Goal: Task Accomplishment & Management: Manage account settings

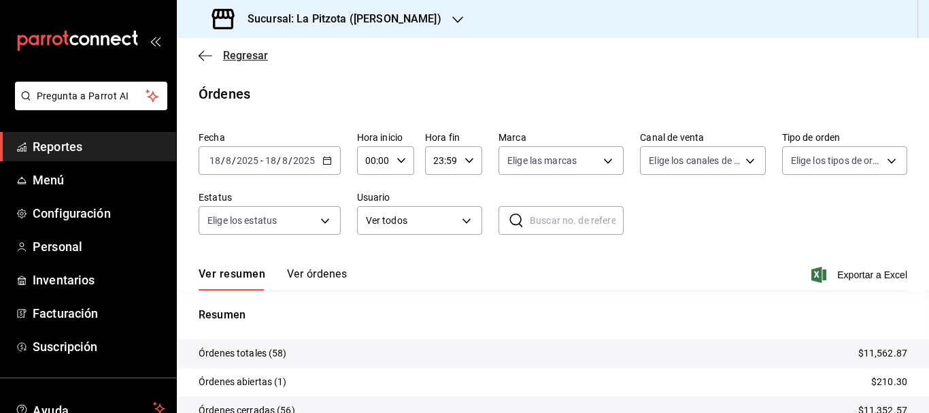
scroll to position [121, 0]
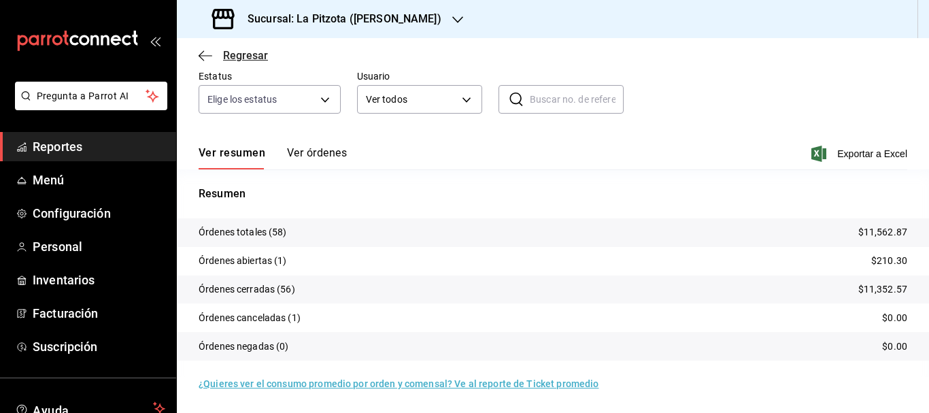
click at [235, 56] on span "Regresar" at bounding box center [245, 55] width 45 height 13
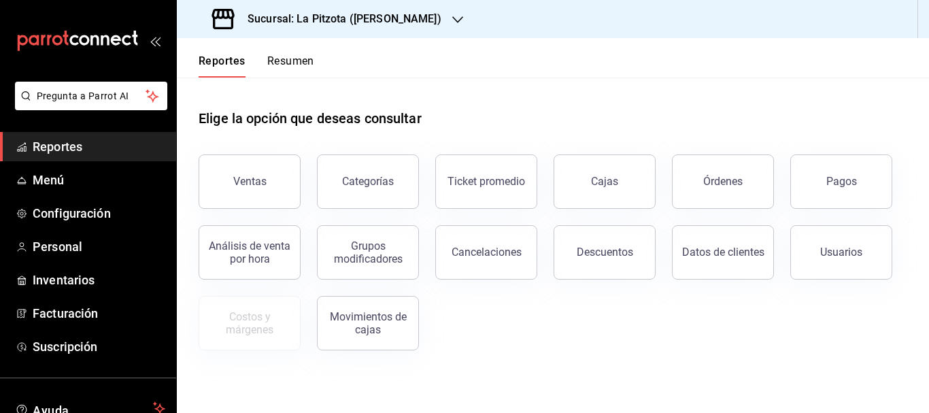
click at [301, 58] on button "Resumen" at bounding box center [290, 65] width 47 height 23
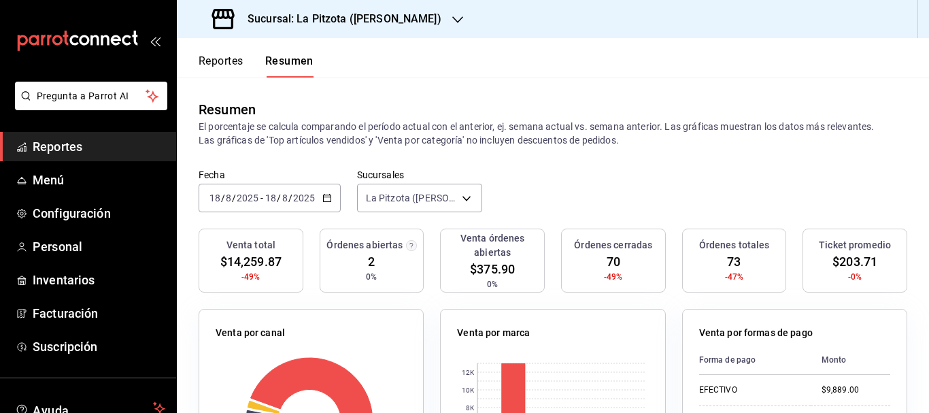
click at [393, 19] on h3 "Sucursal: La Pitzota ([PERSON_NAME])" at bounding box center [339, 19] width 205 height 16
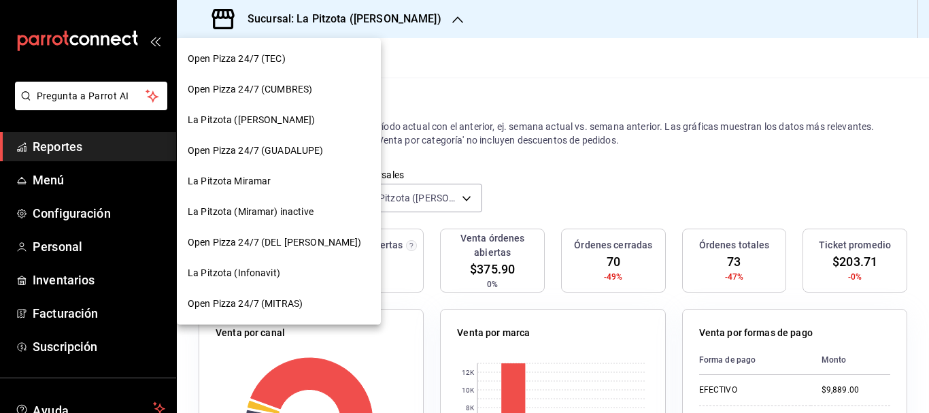
click at [250, 273] on span "La Pitzota (Infonavit)" at bounding box center [234, 273] width 93 height 14
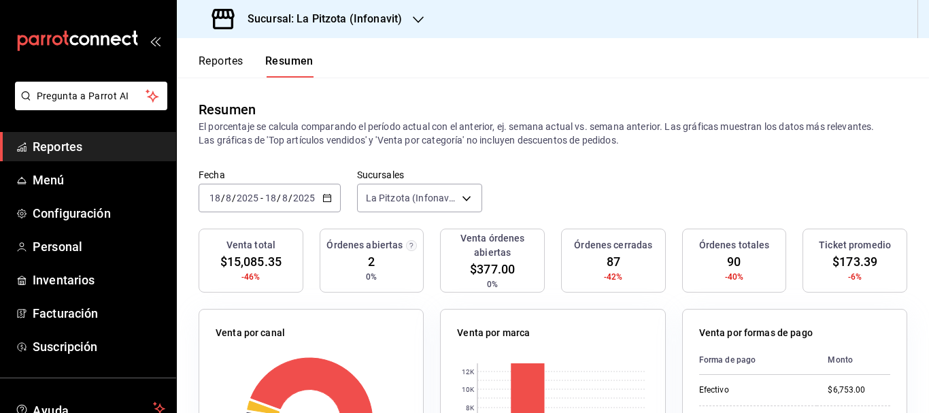
click at [291, 24] on h3 "Sucursal: La Pitzota (Infonavit)" at bounding box center [319, 19] width 165 height 16
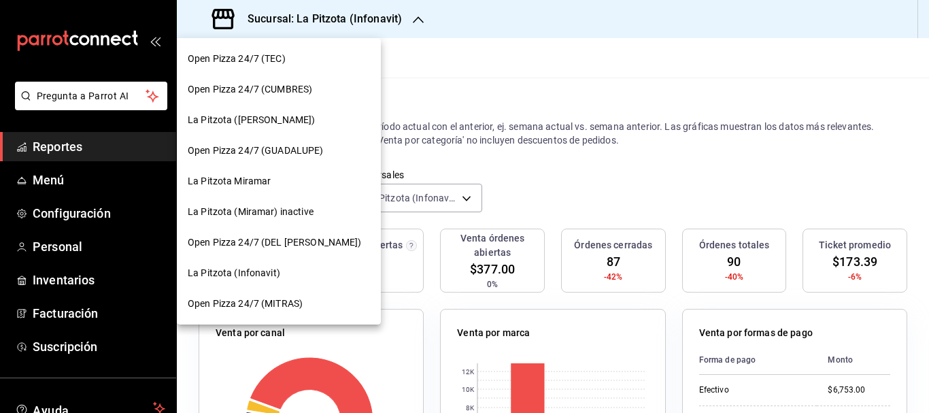
click at [252, 129] on div "La Pitzota ([PERSON_NAME])" at bounding box center [279, 120] width 204 height 31
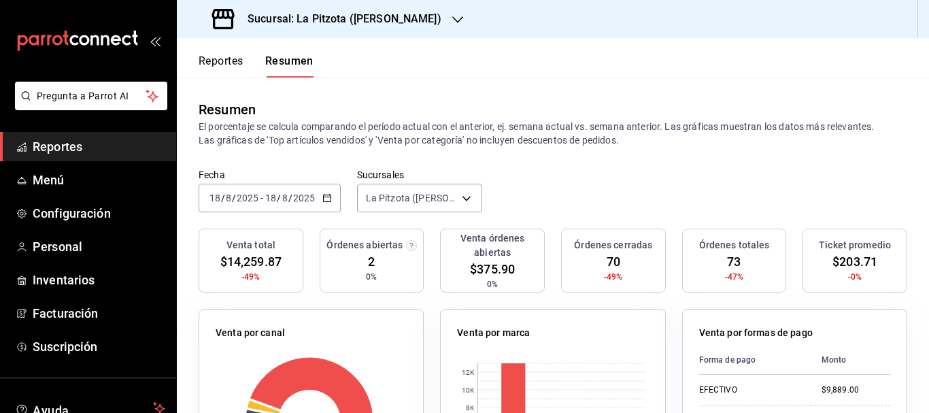
click at [318, 28] on div "Sucursal: La Pitzota ([PERSON_NAME])" at bounding box center [328, 19] width 281 height 38
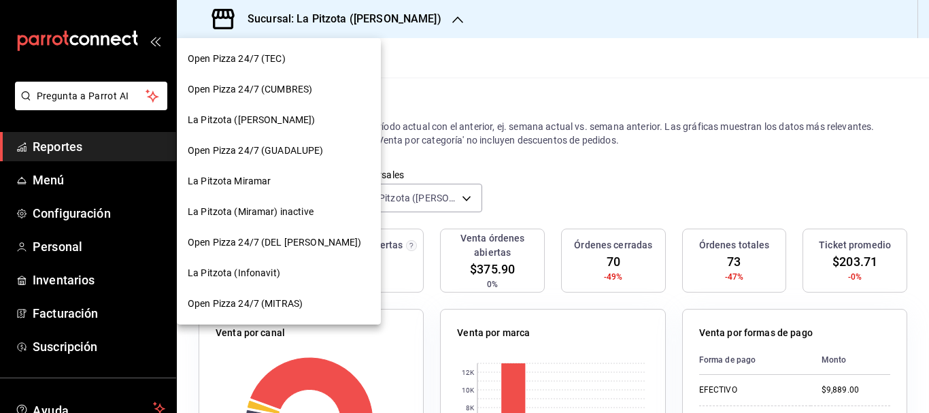
click at [264, 260] on div "La Pitzota (Infonavit)" at bounding box center [279, 273] width 204 height 31
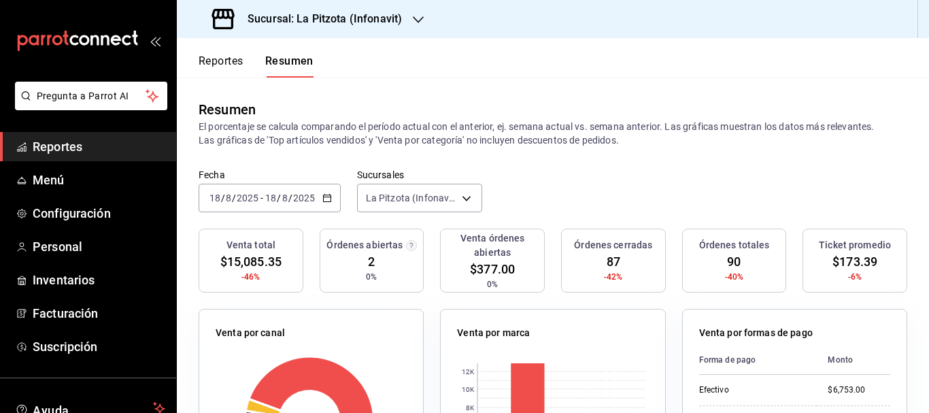
click at [302, 24] on h3 "Sucursal: La Pitzota (Infonavit)" at bounding box center [319, 19] width 165 height 16
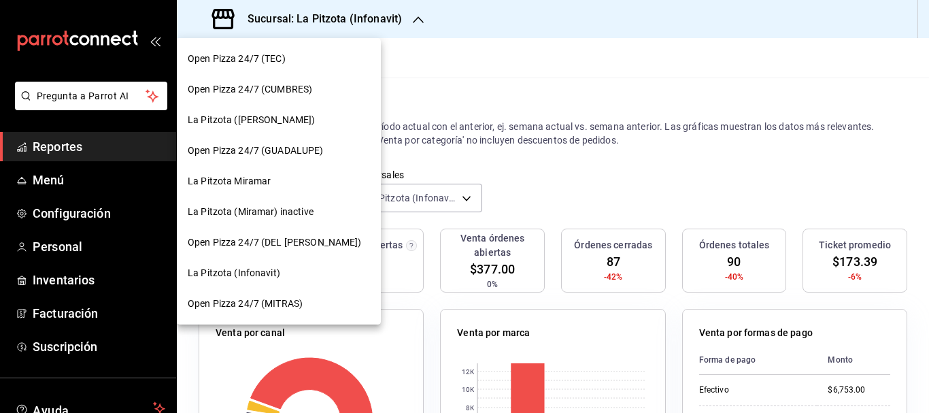
click at [618, 179] on div at bounding box center [464, 206] width 929 height 413
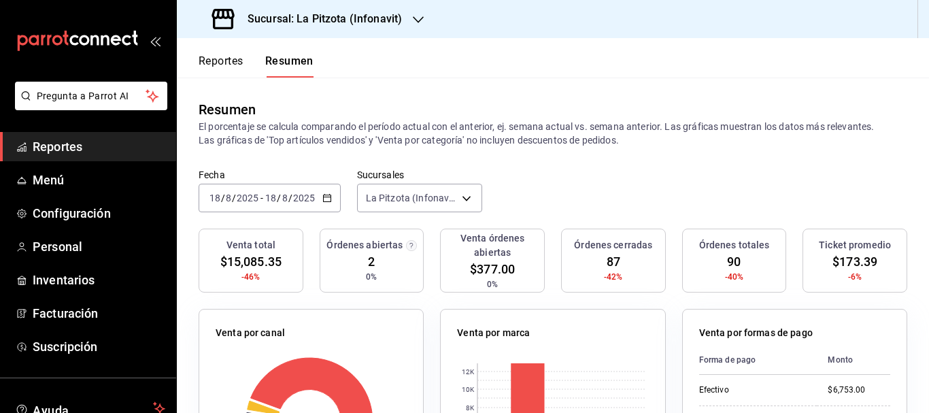
click at [347, 19] on h3 "Sucursal: La Pitzota (Infonavit)" at bounding box center [319, 19] width 165 height 16
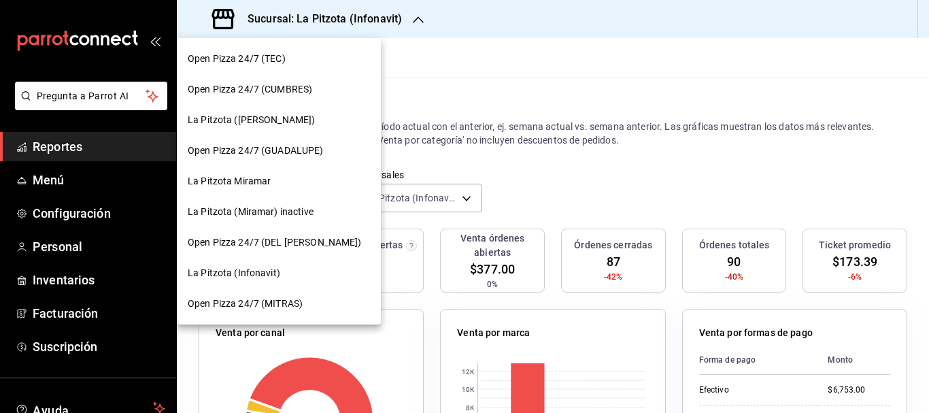
click at [505, 145] on div at bounding box center [464, 206] width 929 height 413
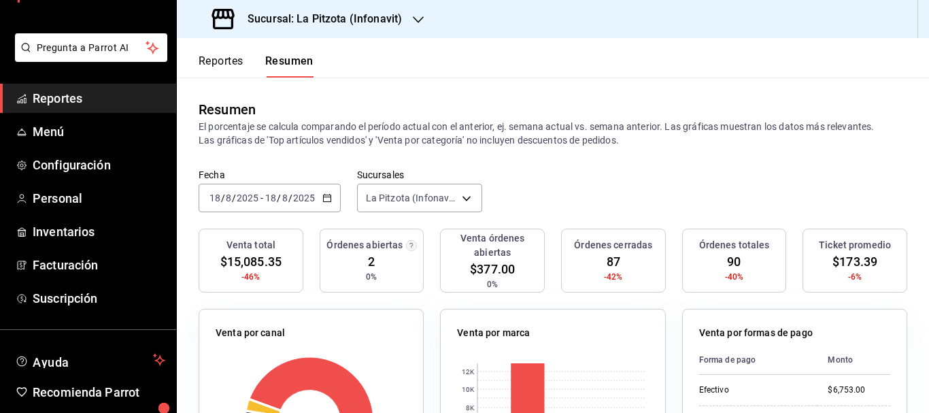
scroll to position [31, 0]
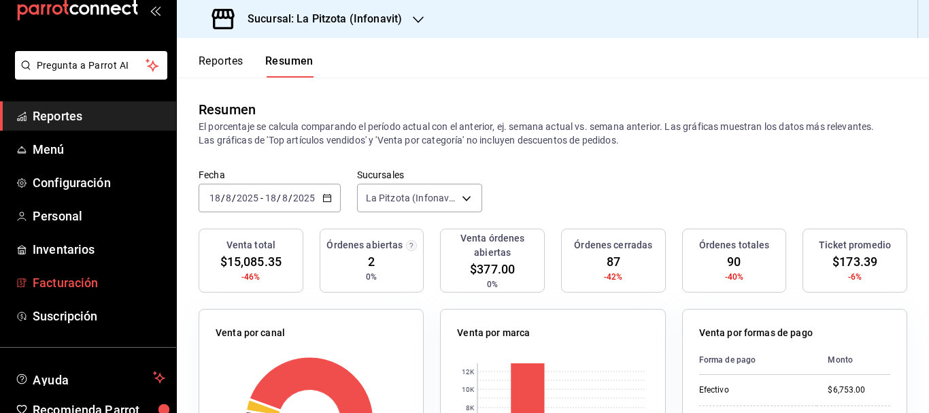
click at [65, 283] on span "Facturación" at bounding box center [99, 282] width 133 height 18
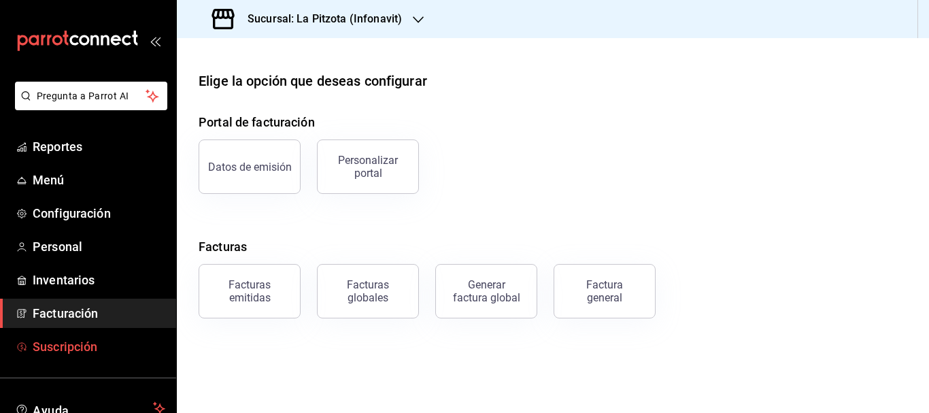
click at [95, 350] on span "Suscripción" at bounding box center [99, 346] width 133 height 18
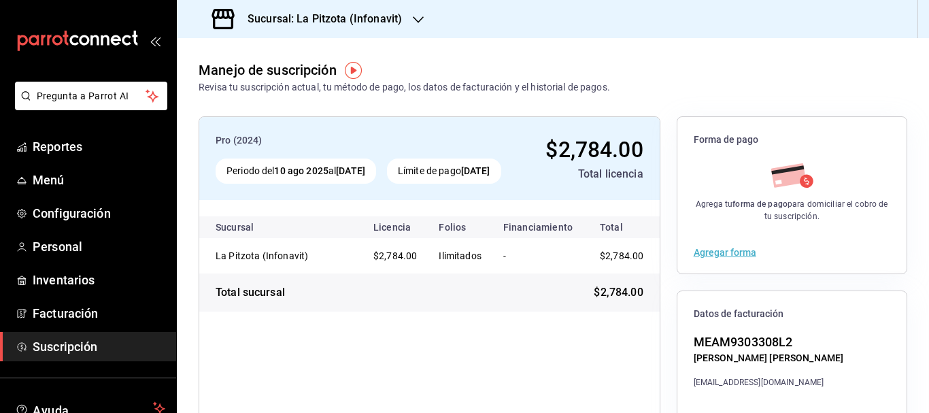
click at [379, 23] on h3 "Sucursal: La Pitzota (Infonavit)" at bounding box center [319, 19] width 165 height 16
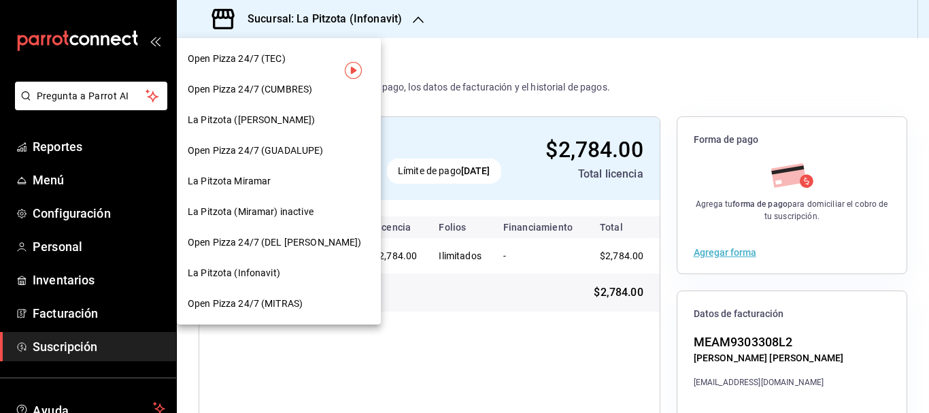
click at [479, 66] on div at bounding box center [464, 206] width 929 height 413
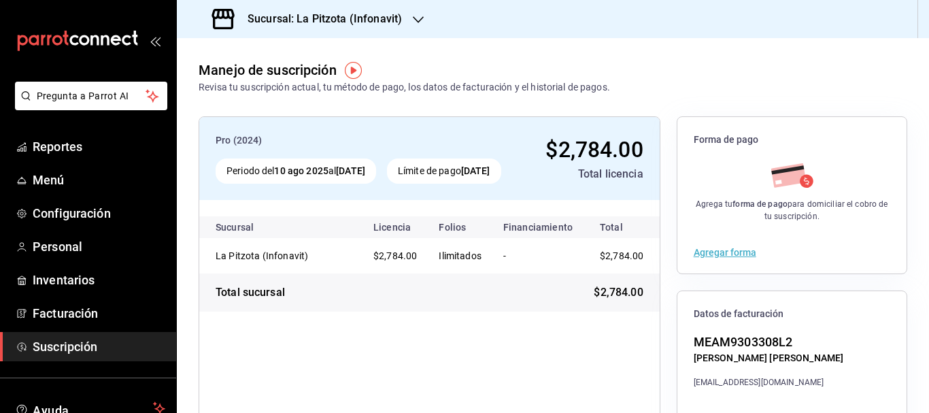
scroll to position [0, 8]
click at [403, 14] on div "Sucursal: La Pitzota (Infonavit)" at bounding box center [308, 19] width 241 height 38
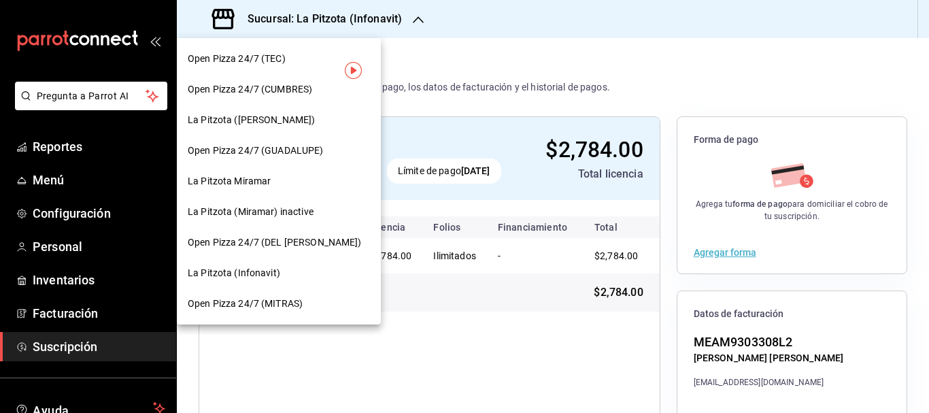
click at [260, 122] on span "La Pitzota ([PERSON_NAME])" at bounding box center [251, 120] width 127 height 14
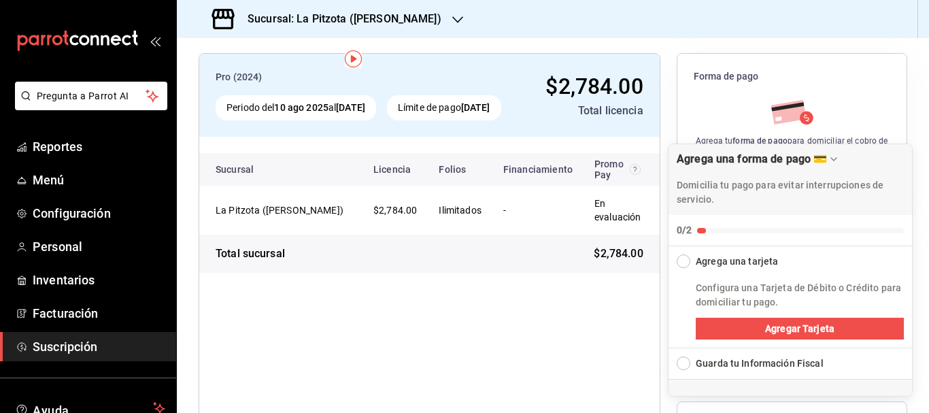
scroll to position [0, 0]
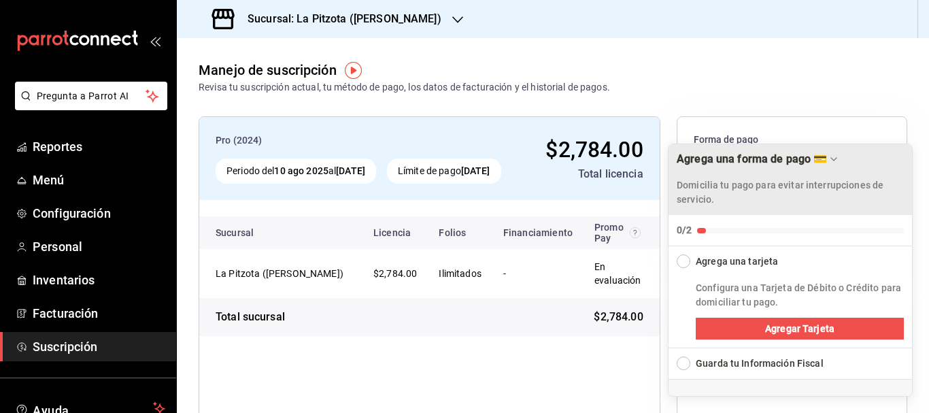
click at [836, 161] on icon "Drag to move checklist" at bounding box center [833, 159] width 11 height 11
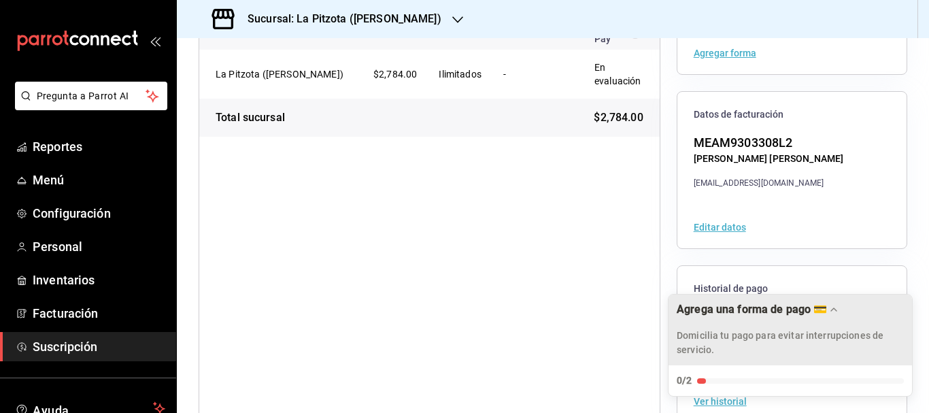
scroll to position [231, 0]
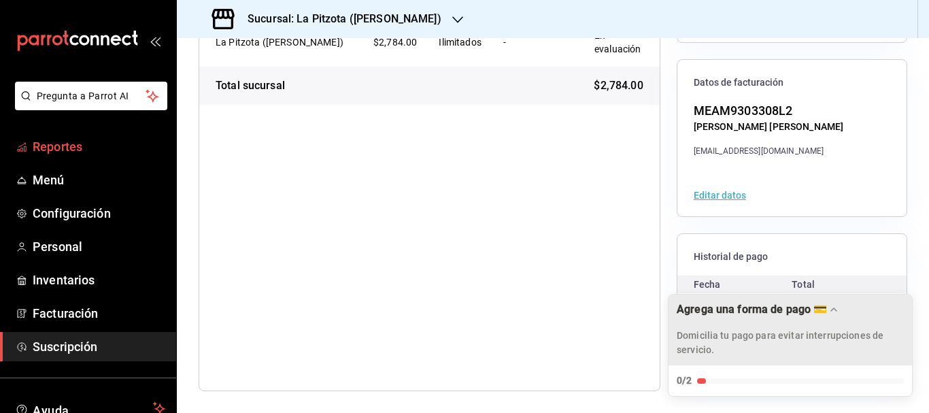
click at [67, 137] on span "Reportes" at bounding box center [99, 146] width 133 height 18
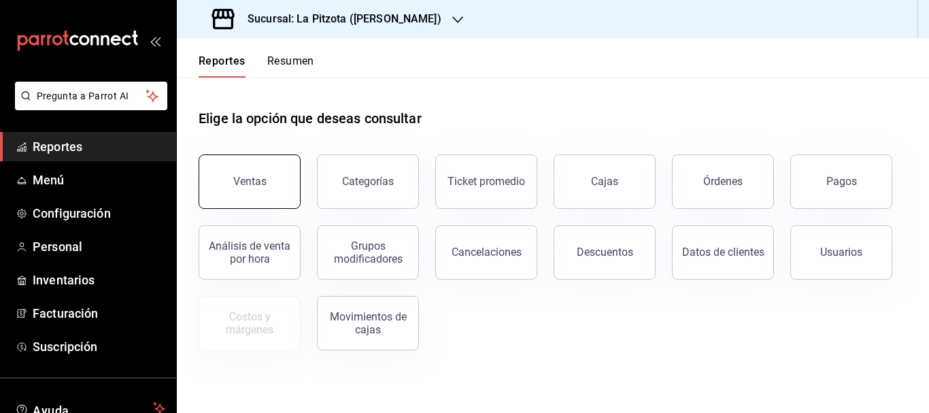
click at [257, 173] on button "Ventas" at bounding box center [250, 181] width 102 height 54
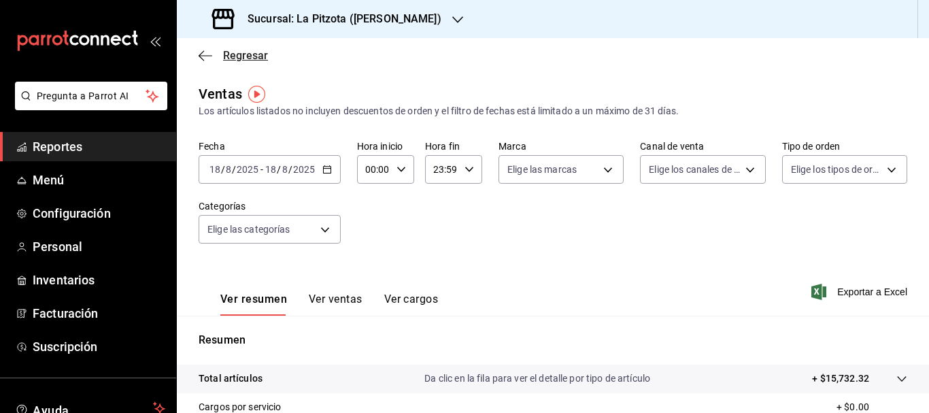
click at [251, 53] on span "Regresar" at bounding box center [245, 55] width 45 height 13
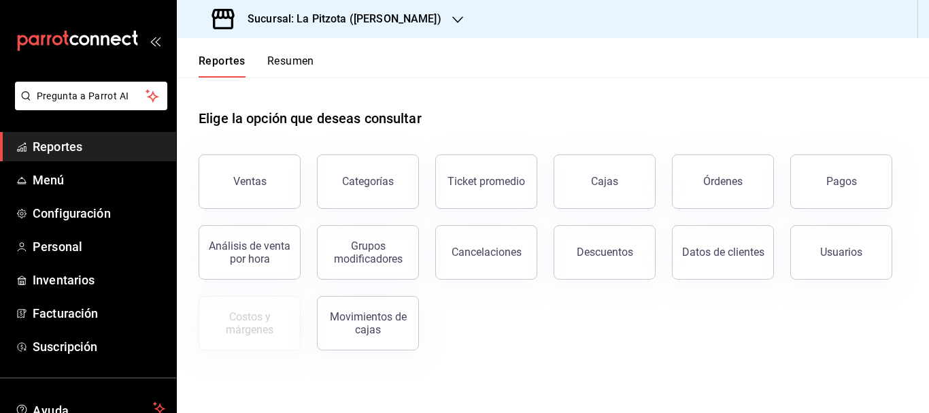
click at [280, 65] on button "Resumen" at bounding box center [290, 65] width 47 height 23
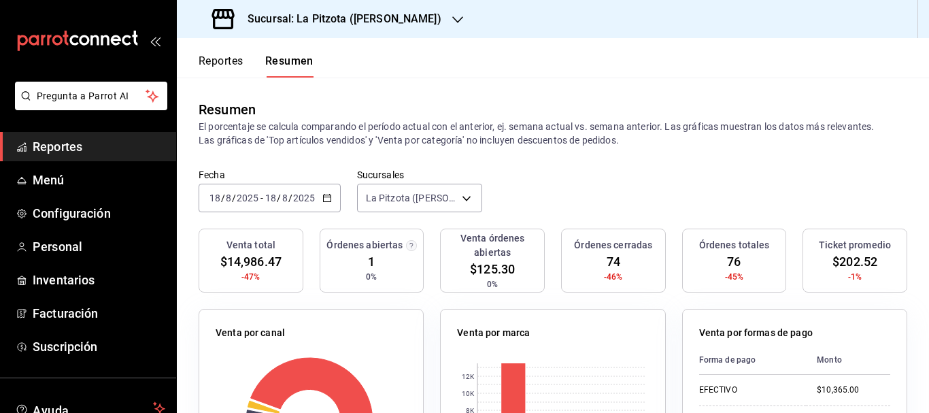
click at [324, 20] on h3 "Sucursal: La Pitzota ([PERSON_NAME])" at bounding box center [339, 19] width 205 height 16
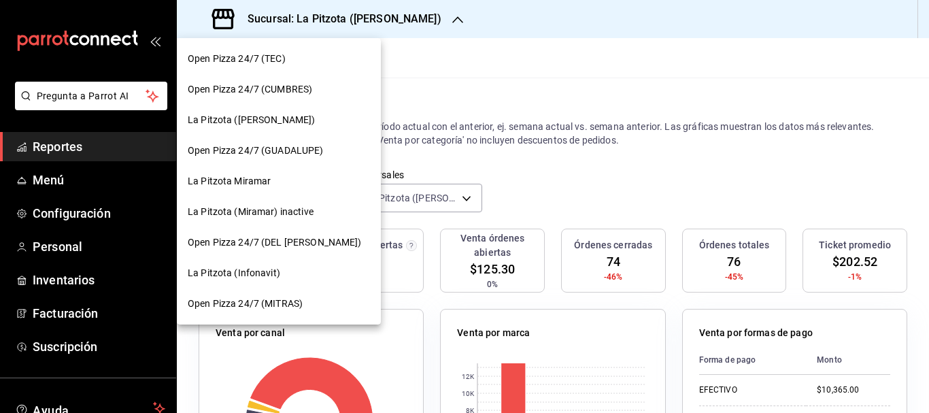
click at [244, 267] on span "La Pitzota (Infonavit)" at bounding box center [234, 273] width 93 height 14
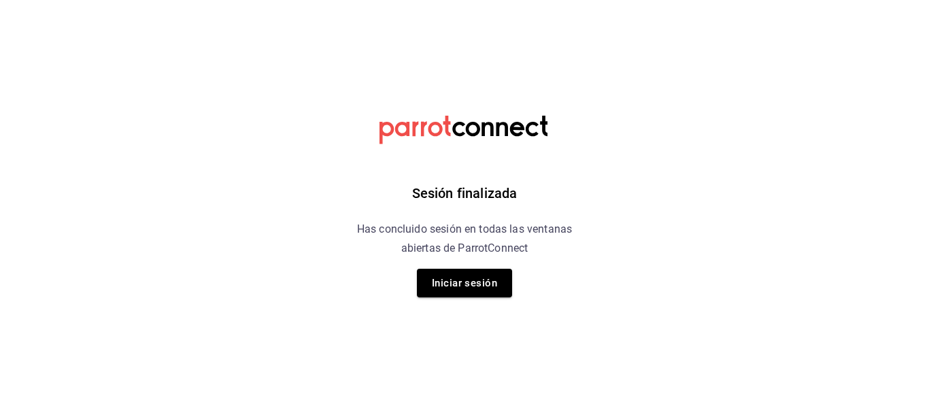
click at [513, 283] on div "Sesión finalizada Has concluido sesión en todas las ventanas abiertas de Parrot…" at bounding box center [464, 206] width 343 height 413
click at [499, 280] on button "Iniciar sesión" at bounding box center [464, 283] width 95 height 29
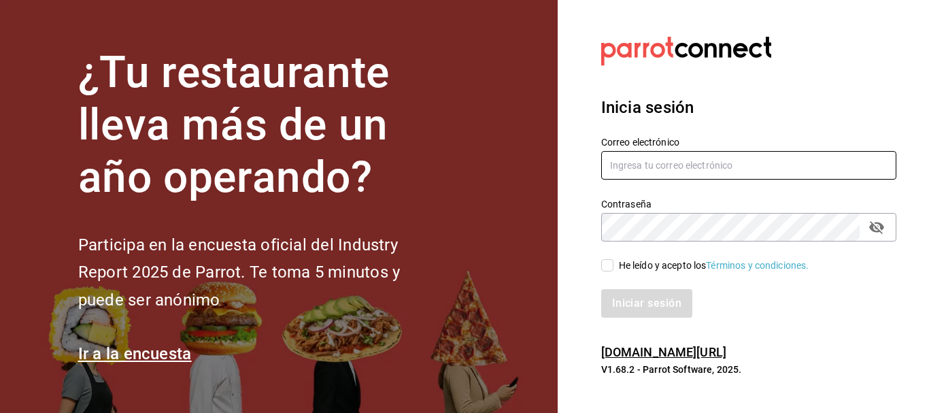
click at [758, 174] on input "text" at bounding box center [748, 165] width 295 height 29
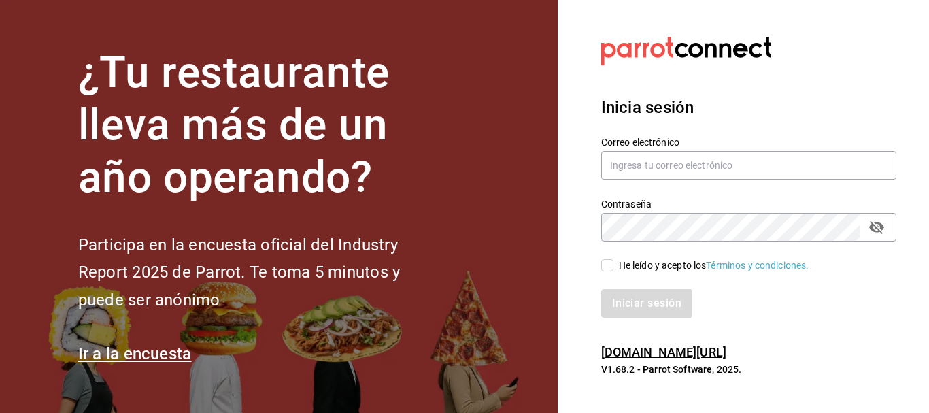
click at [607, 263] on input "He leído y acepto los Términos y condiciones." at bounding box center [607, 265] width 12 height 12
checkbox input "true"
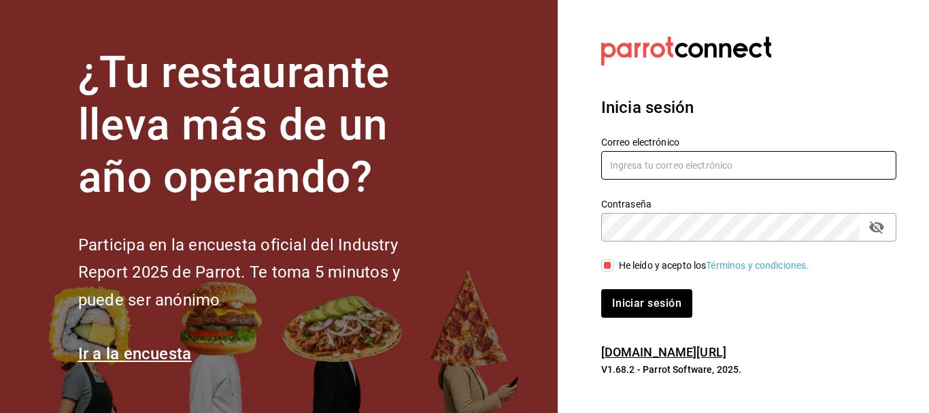
click at [639, 163] on input "text" at bounding box center [748, 165] width 295 height 29
type input "[EMAIL_ADDRESS][PERSON_NAME][DOMAIN_NAME]"
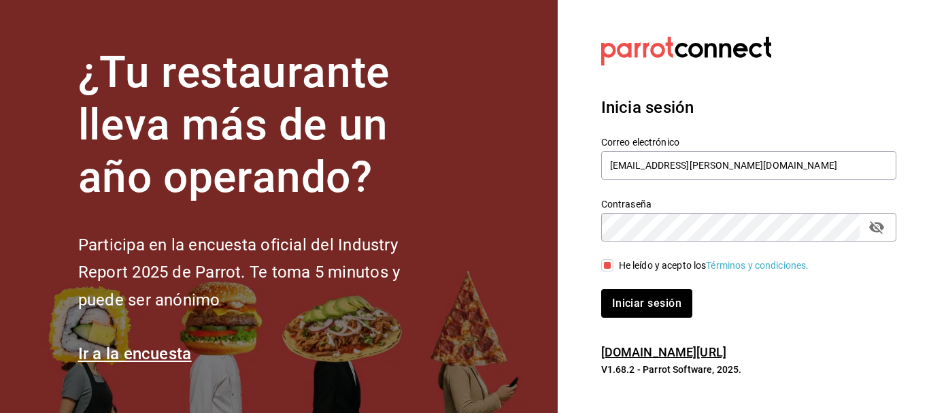
click at [601, 289] on button "Iniciar sesión" at bounding box center [646, 303] width 91 height 29
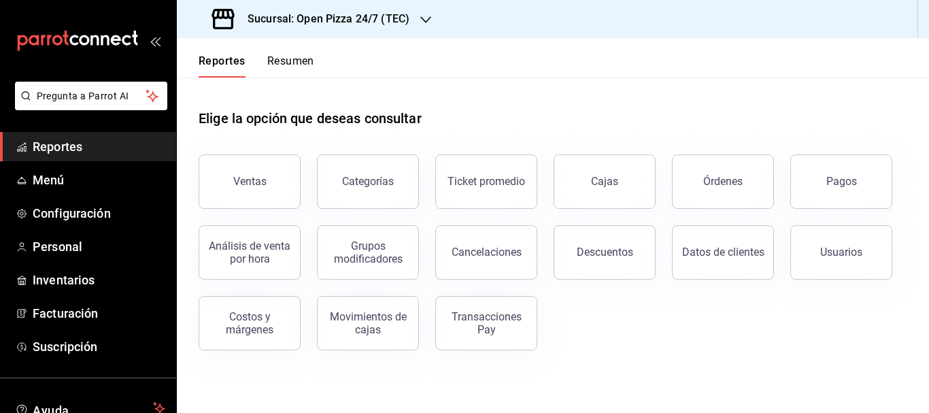
click at [283, 62] on button "Resumen" at bounding box center [290, 65] width 47 height 23
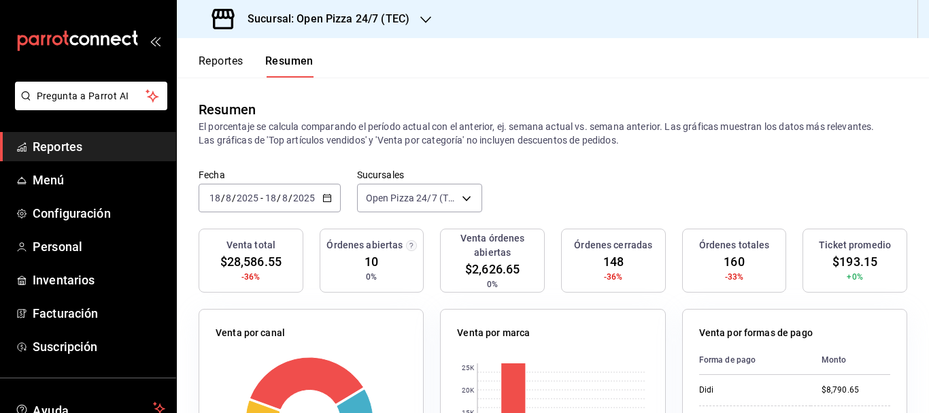
click at [388, 5] on div "Sucursal: Open Pizza 24/7 (TEC)" at bounding box center [312, 19] width 249 height 38
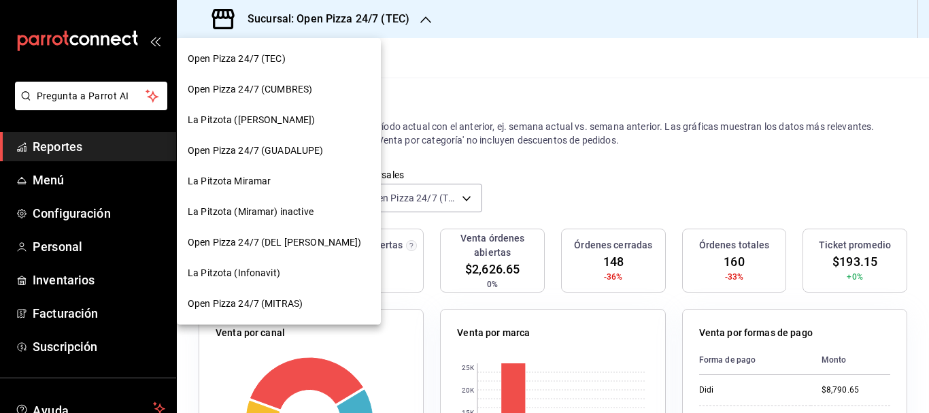
drag, startPoint x: 261, startPoint y: 135, endPoint x: 255, endPoint y: 119, distance: 17.2
click at [256, 121] on nav "Open Pizza 24/7 (TEC) Open Pizza 24/7 (CUMBRES) La Pitzota ([PERSON_NAME]) Open…" at bounding box center [279, 181] width 204 height 286
click at [255, 119] on span "La Pitzota ([PERSON_NAME])" at bounding box center [251, 120] width 127 height 14
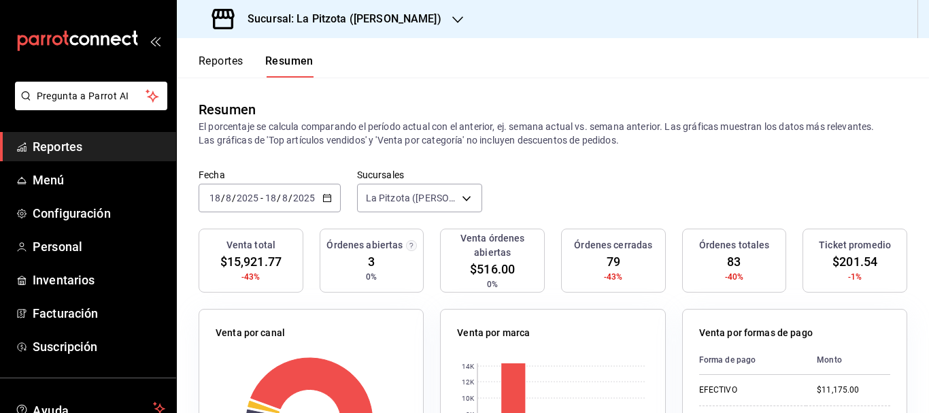
click at [294, 15] on h3 "Sucursal: La Pitzota ([PERSON_NAME])" at bounding box center [339, 19] width 205 height 16
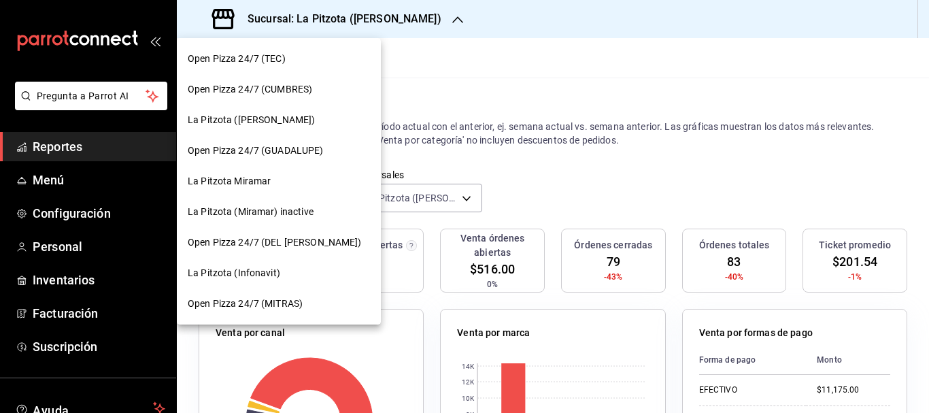
click at [253, 275] on span "La Pitzota (Infonavit)" at bounding box center [234, 273] width 93 height 14
